Goal: Obtain resource: Obtain resource

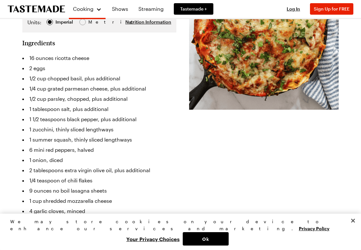
scroll to position [128, 0]
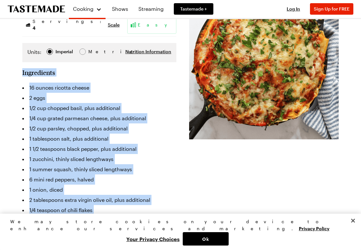
drag, startPoint x: 22, startPoint y: 57, endPoint x: 72, endPoint y: 219, distance: 169.7
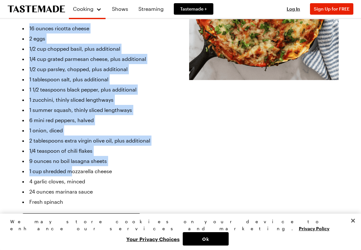
scroll to position [191, 0]
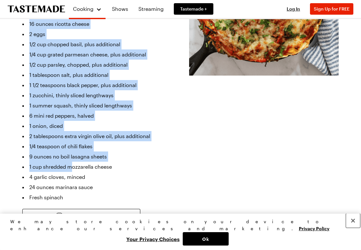
click at [352, 228] on button "Close" at bounding box center [353, 221] width 14 height 14
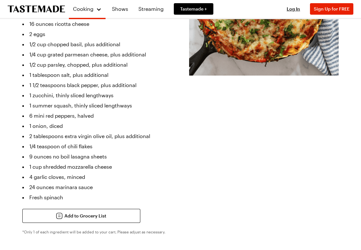
click at [126, 162] on li "1 cup shredded mozzarella cheese" at bounding box center [99, 167] width 154 height 10
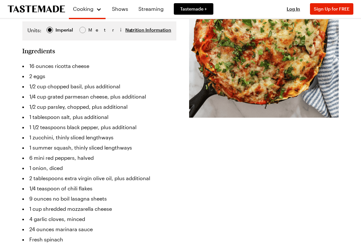
scroll to position [159, 0]
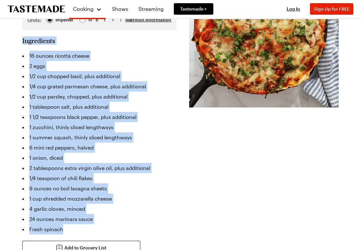
drag, startPoint x: 22, startPoint y: 26, endPoint x: 67, endPoint y: 214, distance: 193.0
click at [67, 214] on section "Ingredients 16 ounces ricotta cheese 2 eggs 1/2 cup chopped basil, plus additio…" at bounding box center [99, 162] width 154 height 251
copy section "Ingredients 16 ounces ricotta cheese 2 eggs 1/2 cup chopped basil, plus additio…"
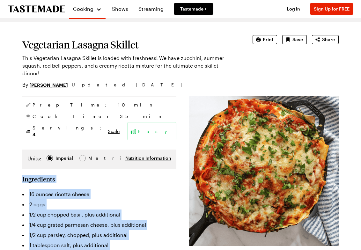
scroll to position [0, 0]
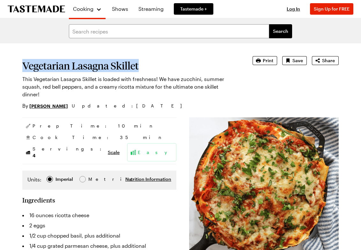
drag, startPoint x: 21, startPoint y: 64, endPoint x: 134, endPoint y: 68, distance: 112.9
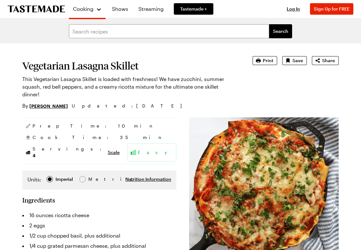
click at [143, 67] on h1 "Vegetarian Lasagna Skillet" at bounding box center [128, 65] width 212 height 11
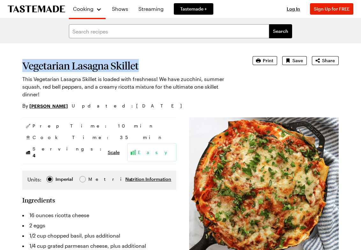
drag, startPoint x: 141, startPoint y: 65, endPoint x: 23, endPoint y: 61, distance: 117.4
click at [23, 61] on h1 "Vegetarian Lasagna Skillet" at bounding box center [128, 65] width 212 height 11
copy h1 "Vegetarian Lasagna Skillet"
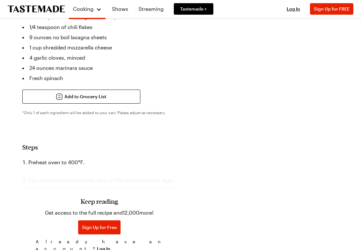
scroll to position [351, 0]
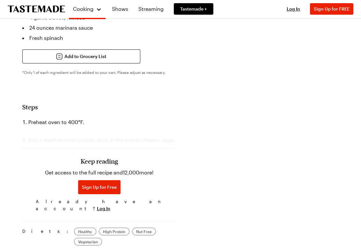
click at [111, 127] on div "Keep reading Get access to the full recipe and 12,000 more! Sign Up for Free Al…" at bounding box center [99, 170] width 154 height 89
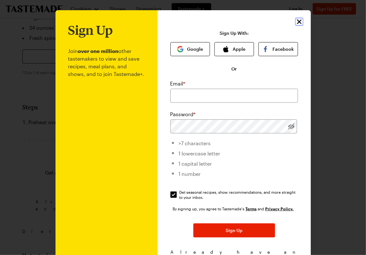
click at [299, 21] on icon "Close" at bounding box center [299, 22] width 8 height 8
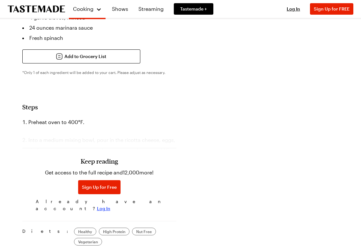
click at [110, 205] on span "Log In" at bounding box center [103, 208] width 13 height 6
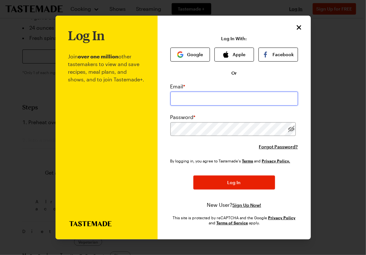
click at [192, 103] on input "email" at bounding box center [234, 99] width 128 height 14
type input "[EMAIL_ADDRESS][DOMAIN_NAME]"
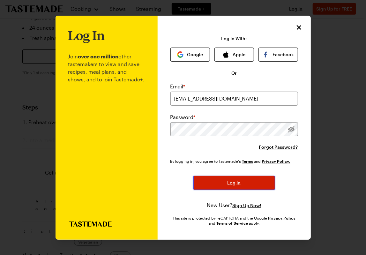
click at [230, 178] on button "Log In" at bounding box center [234, 183] width 82 height 14
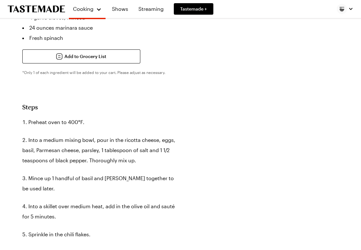
type textarea "x"
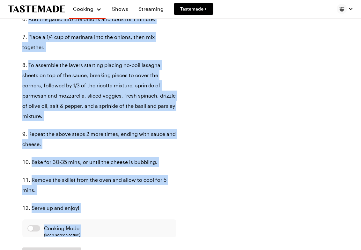
scroll to position [586, 0]
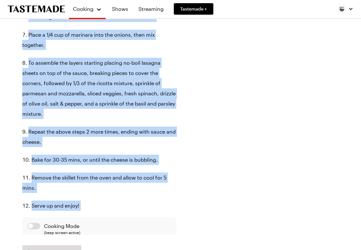
drag, startPoint x: 21, startPoint y: 29, endPoint x: 77, endPoint y: 204, distance: 183.1
click at [77, 204] on div "Vegetarian Lasagna Skillet This Vegetarian Lasagna Skillet is loaded with fresh…" at bounding box center [180, 73] width 327 height 1232
copy section "Lorem Ipsumdo sita co 407°A. Elit s doeius tempor inci, utla et dol magnaal eni…"
click at [226, 69] on div "Prep Time: 10 min Cook Time: 35 min Servings: 4 Scale Easy Units: Imperial Impe…" at bounding box center [180, 11] width 316 height 960
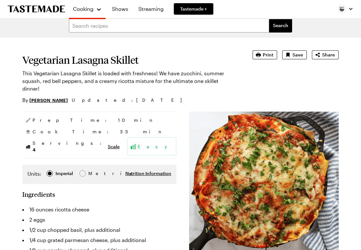
scroll to position [0, 0]
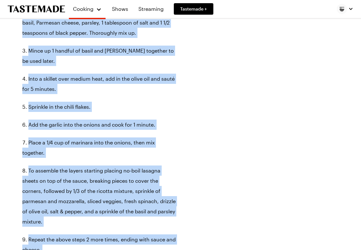
click at [240, 90] on div "Prep Time: 10 min Cook Time: 35 min Servings: 4 Scale Easy Units: Imperial Impe…" at bounding box center [180, 119] width 316 height 960
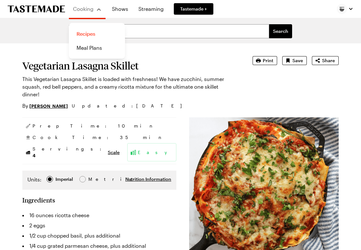
click at [86, 33] on link "Recipes" at bounding box center [97, 34] width 48 height 14
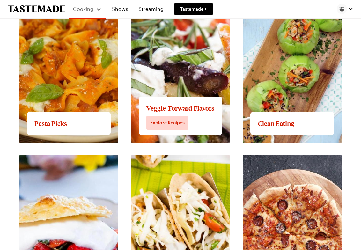
scroll to position [702, 0]
